Goal: Information Seeking & Learning: Find specific fact

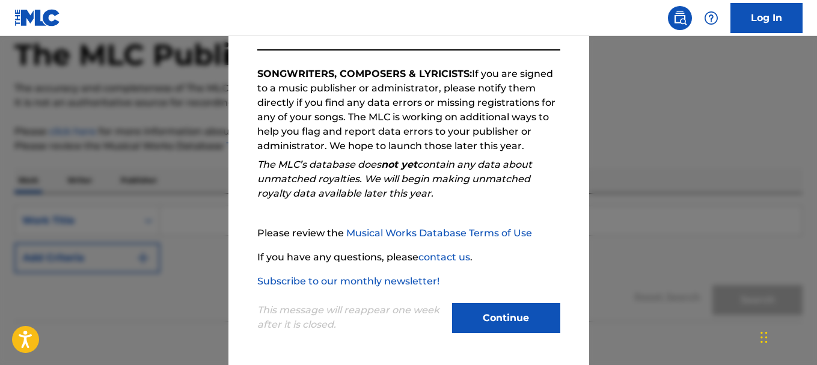
scroll to position [120, 0]
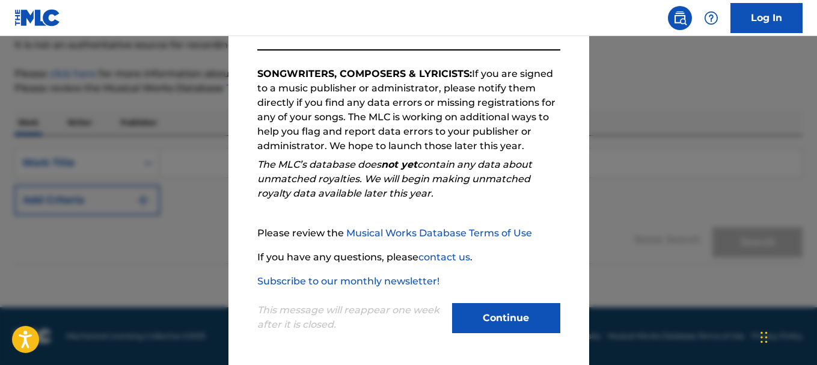
click at [499, 312] on button "Continue" at bounding box center [506, 318] width 108 height 30
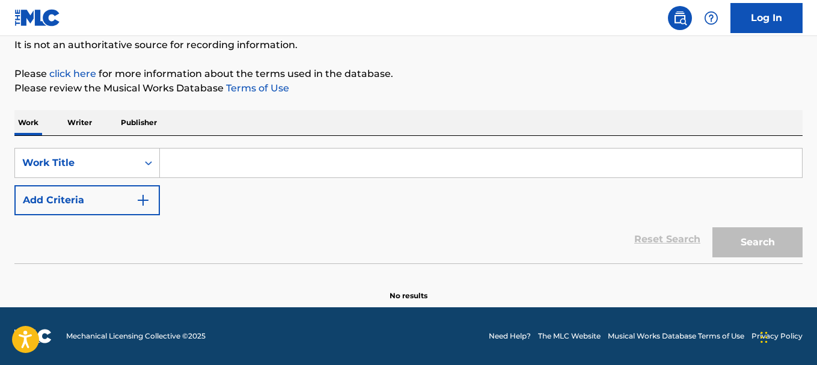
click at [207, 164] on input "Search Form" at bounding box center [481, 163] width 642 height 29
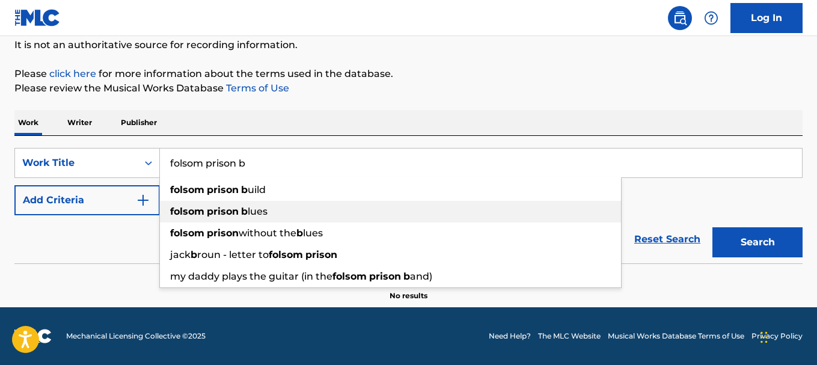
type input "folsom prison b"
click at [211, 217] on strong "prison" at bounding box center [223, 211] width 32 height 11
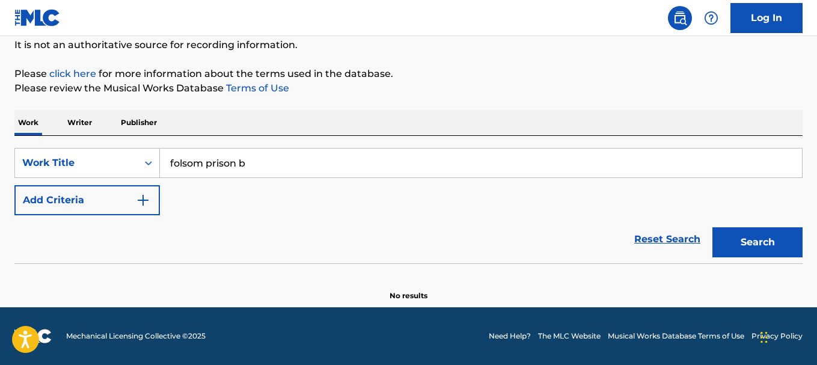
click at [757, 244] on button "Search" at bounding box center [758, 242] width 90 height 30
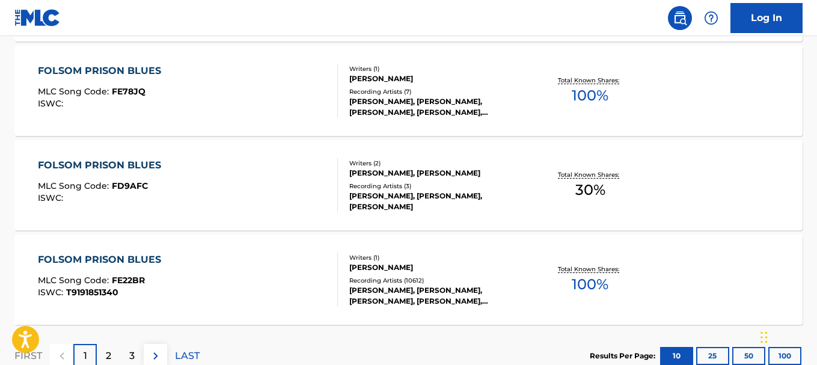
scroll to position [1082, 0]
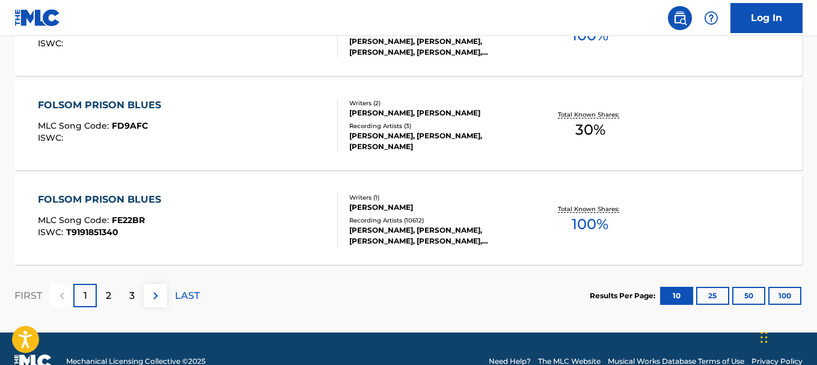
click at [423, 236] on div "[PERSON_NAME], [PERSON_NAME], [PERSON_NAME], [PERSON_NAME], [PERSON_NAME], [PER…" at bounding box center [437, 236] width 176 height 22
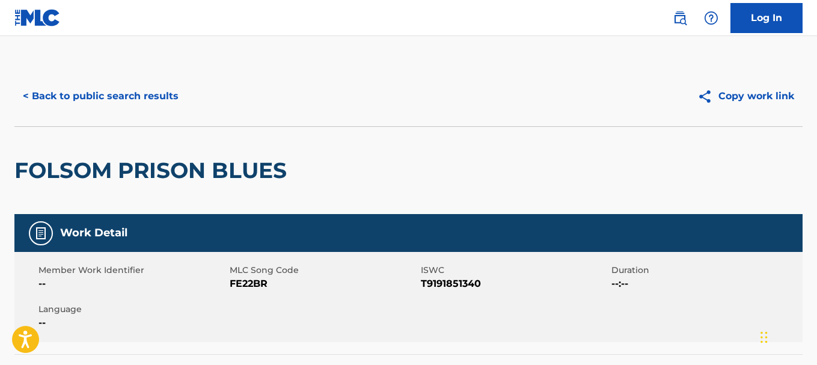
click at [74, 99] on button "< Back to public search results" at bounding box center [100, 96] width 173 height 30
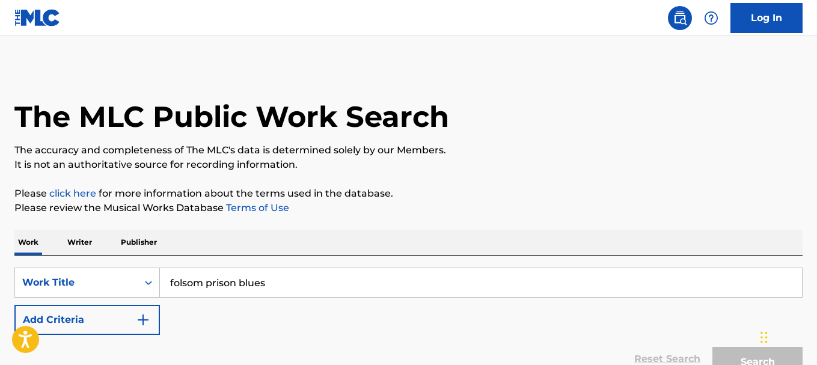
scroll to position [1107, 0]
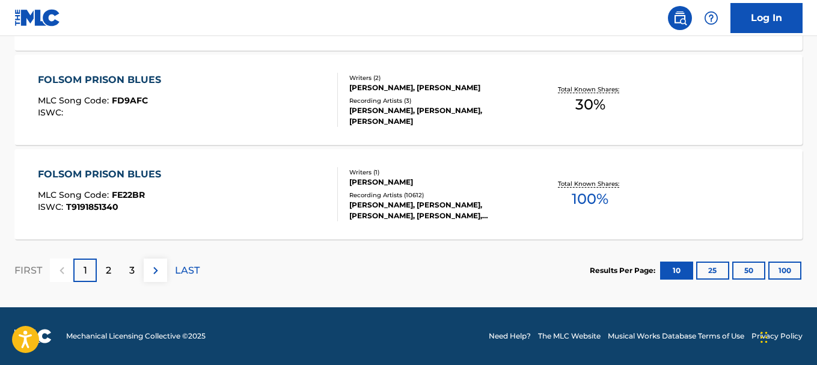
click at [46, 18] on img at bounding box center [37, 17] width 46 height 17
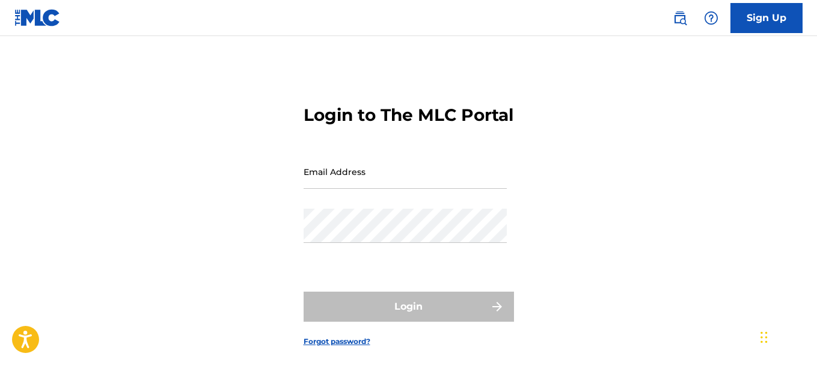
click at [681, 21] on img at bounding box center [680, 18] width 14 height 14
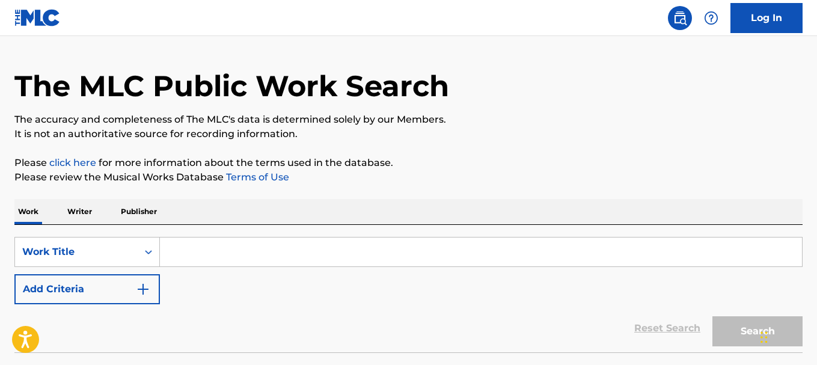
scroll to position [60, 0]
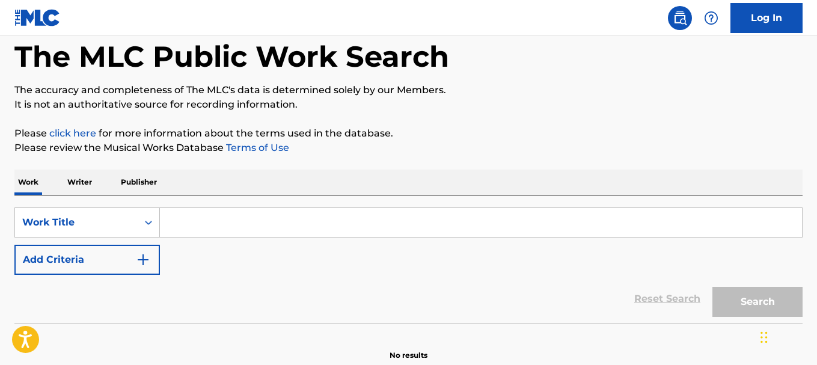
click at [77, 181] on p "Writer" at bounding box center [80, 182] width 32 height 25
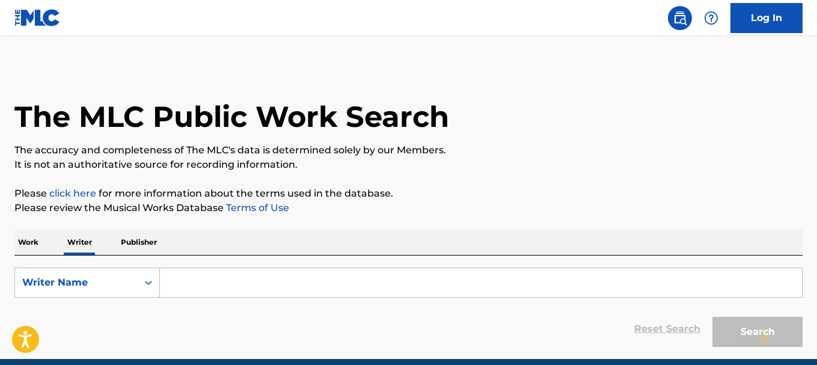
click at [226, 275] on input "Search Form" at bounding box center [481, 282] width 642 height 29
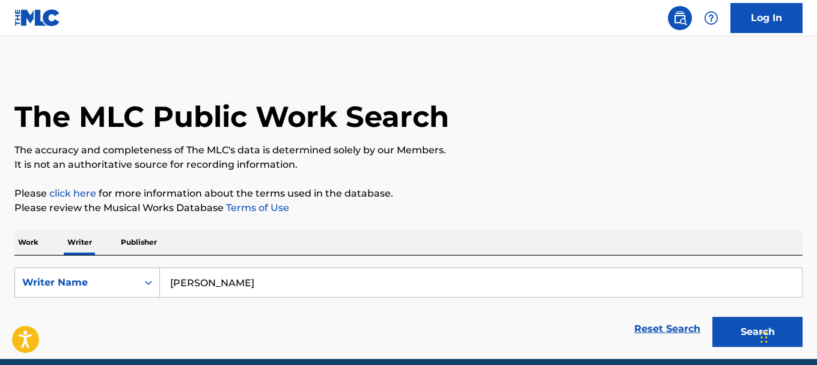
click at [713, 317] on button "Search" at bounding box center [758, 332] width 90 height 30
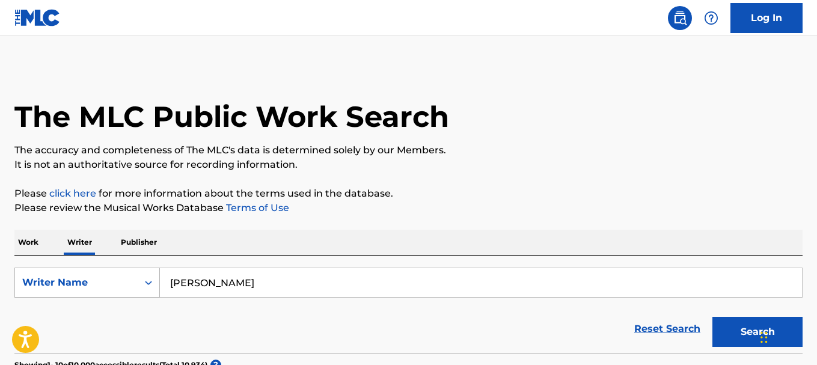
drag, startPoint x: 209, startPoint y: 283, endPoint x: 150, endPoint y: 277, distance: 59.2
click at [150, 277] on div "SearchWithCriteriab93e54a9-9d46-4327-a1f0-b727c94f6497 Writer Name [PERSON_NAME]" at bounding box center [408, 283] width 788 height 30
type input "[PERSON_NAME]"
click at [713, 317] on button "Search" at bounding box center [758, 332] width 90 height 30
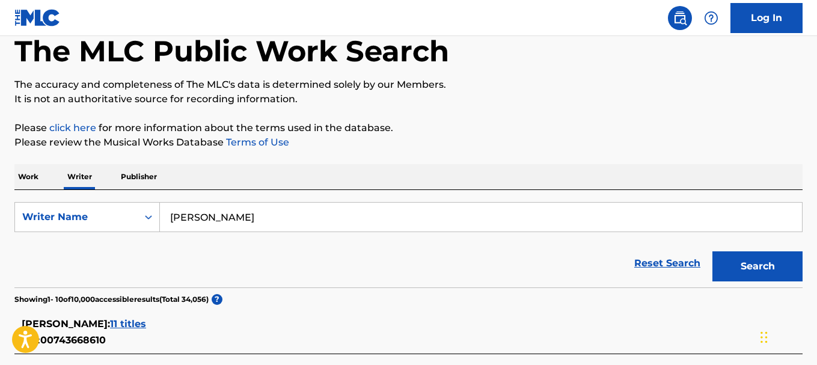
scroll to position [241, 0]
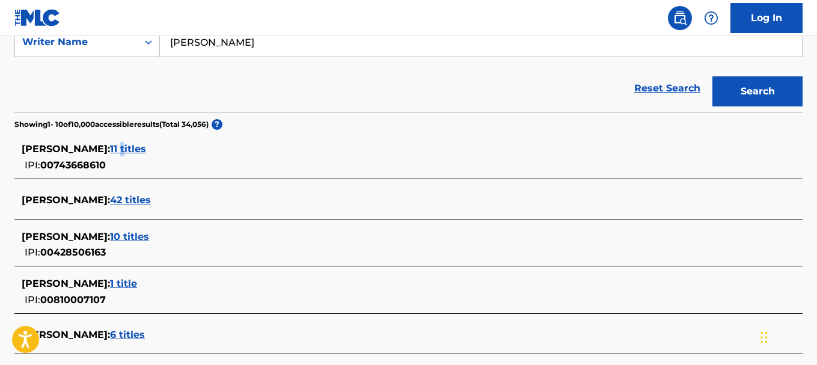
click at [120, 146] on span "11 titles" at bounding box center [128, 148] width 36 height 11
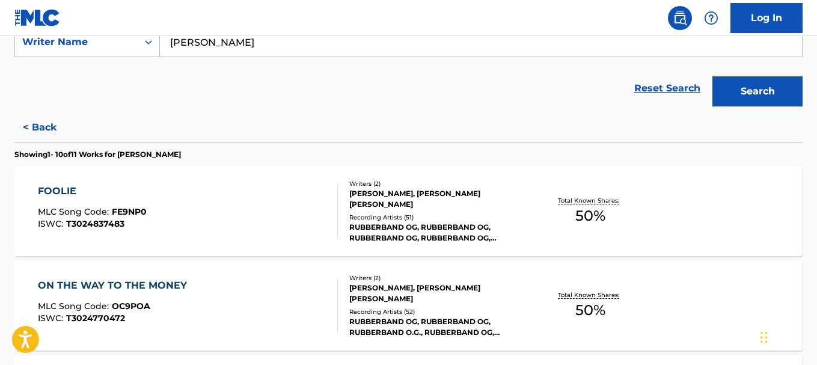
click at [53, 135] on button "< Back" at bounding box center [50, 127] width 72 height 30
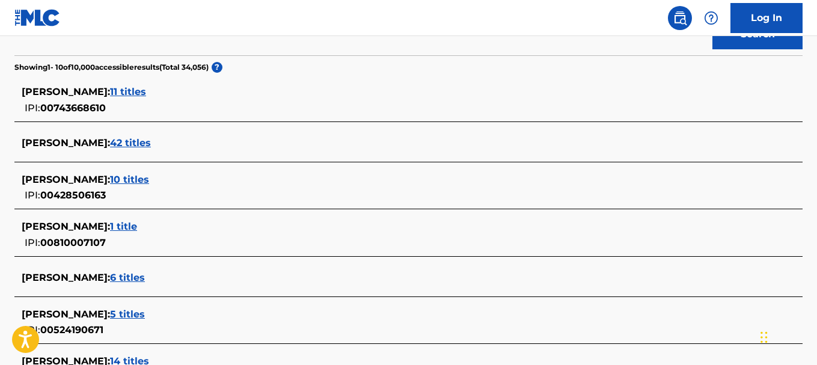
scroll to position [301, 0]
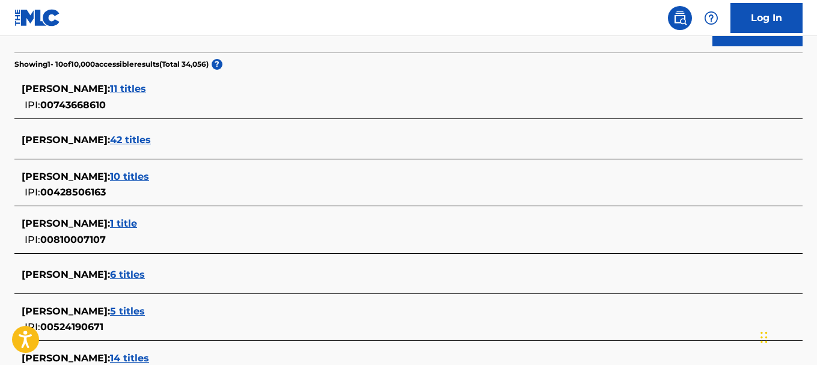
click at [128, 177] on span "10 titles" at bounding box center [129, 176] width 39 height 11
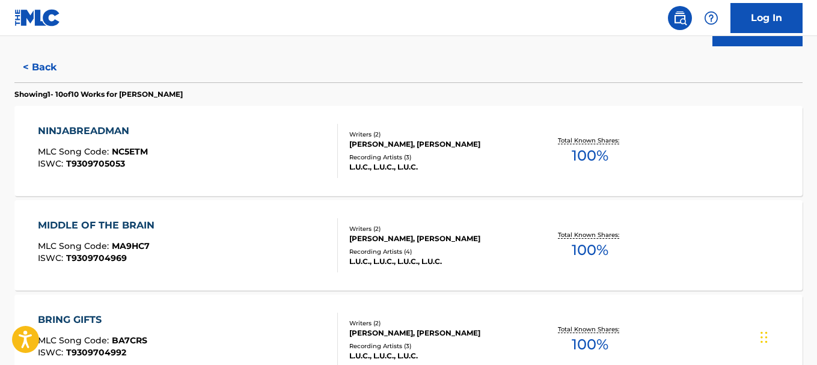
click at [42, 69] on button "< Back" at bounding box center [50, 67] width 72 height 30
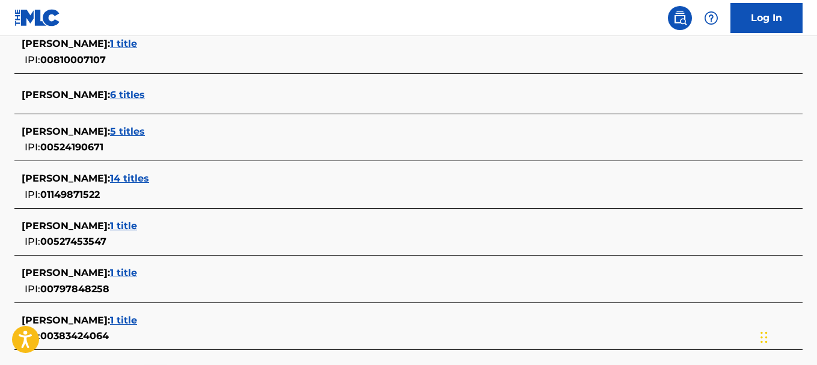
scroll to position [481, 0]
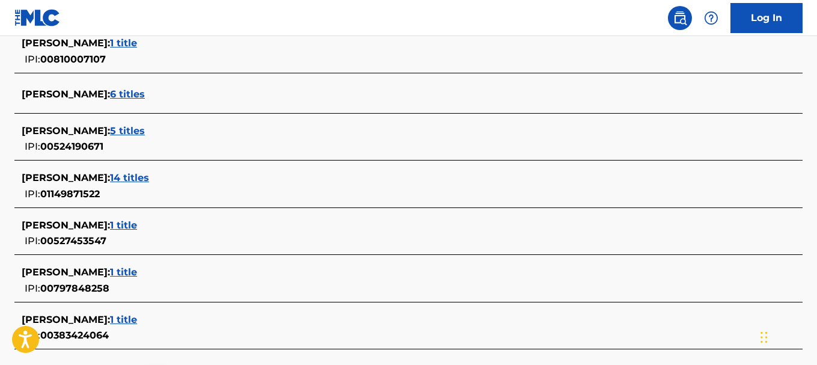
click at [126, 182] on span "14 titles" at bounding box center [129, 177] width 39 height 11
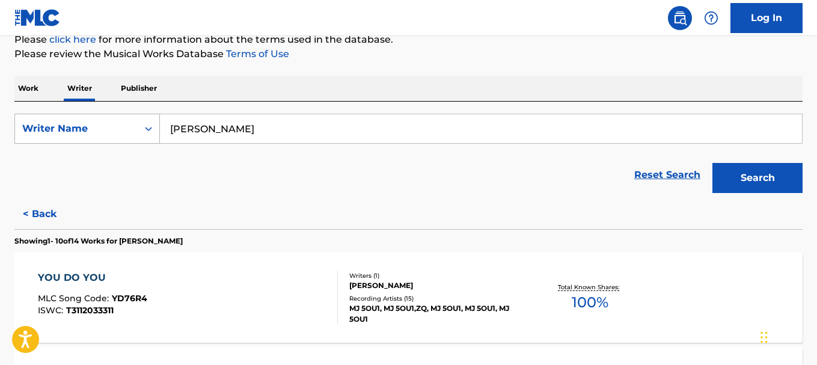
scroll to position [180, 0]
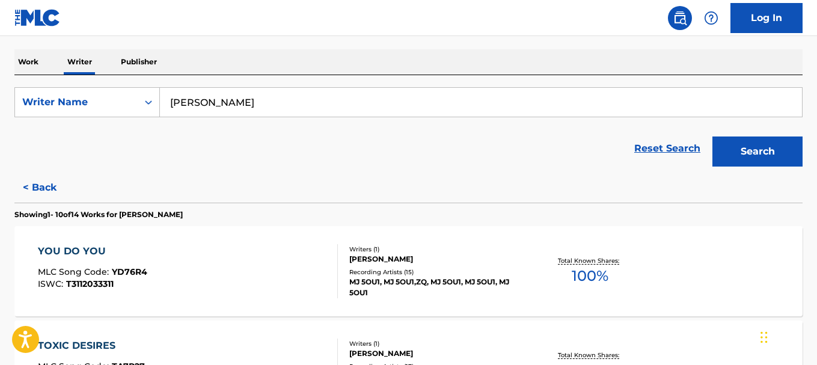
click at [44, 198] on button "< Back" at bounding box center [50, 188] width 72 height 30
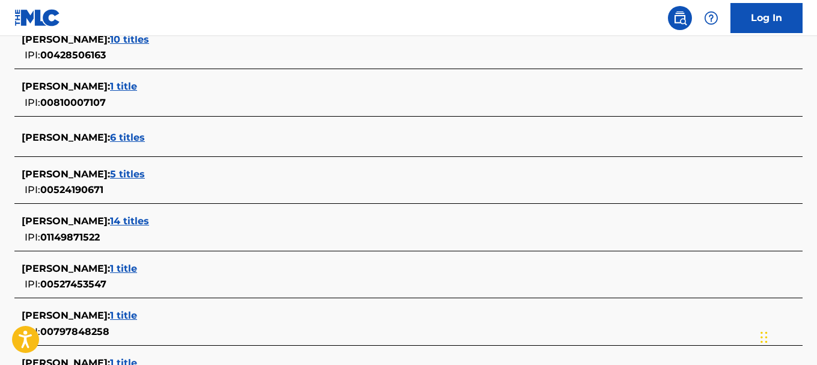
scroll to position [591, 0]
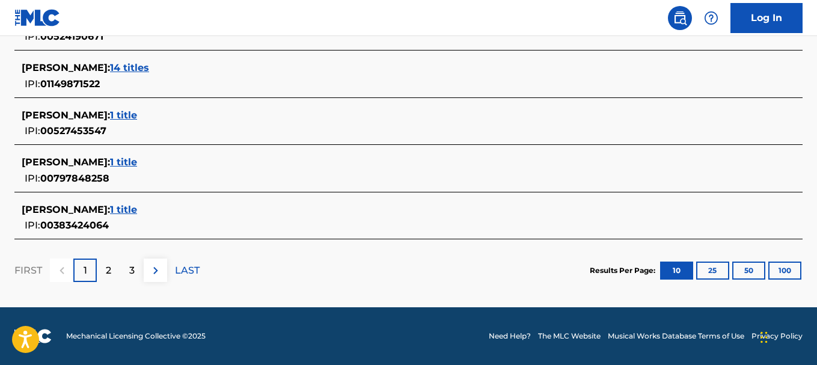
click at [105, 262] on div "2" at bounding box center [108, 270] width 23 height 23
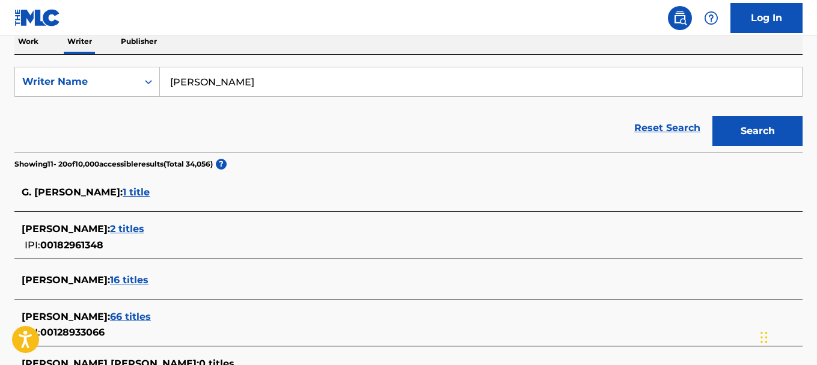
scroll to position [196, 0]
